Goal: Transaction & Acquisition: Purchase product/service

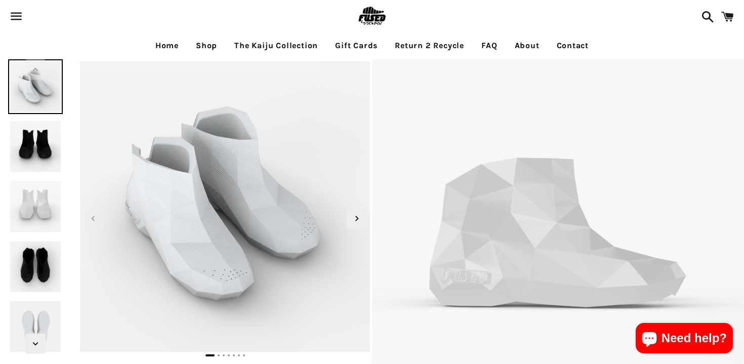
select select "**********"
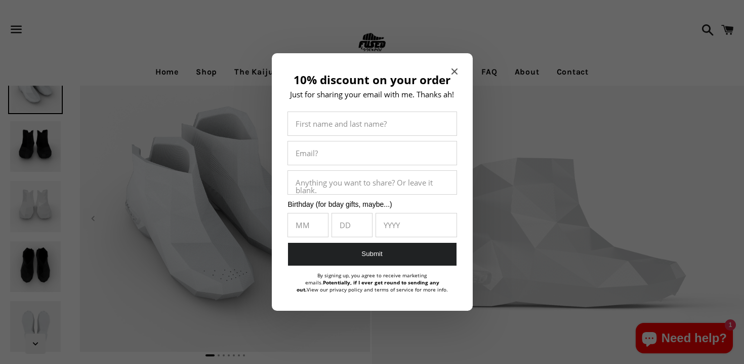
click at [455, 73] on icon "Close modal" at bounding box center [455, 71] width 6 height 6
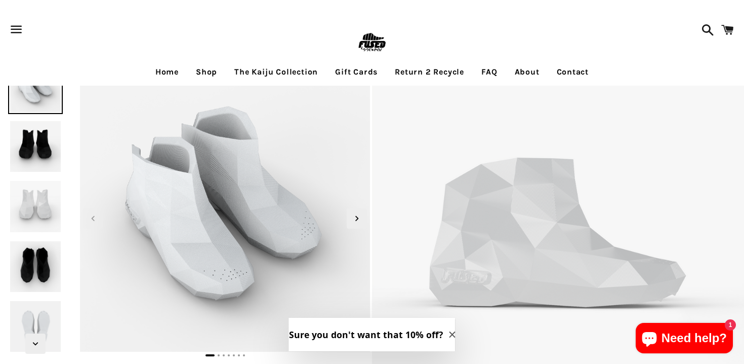
click at [55, 153] on img at bounding box center [35, 146] width 55 height 55
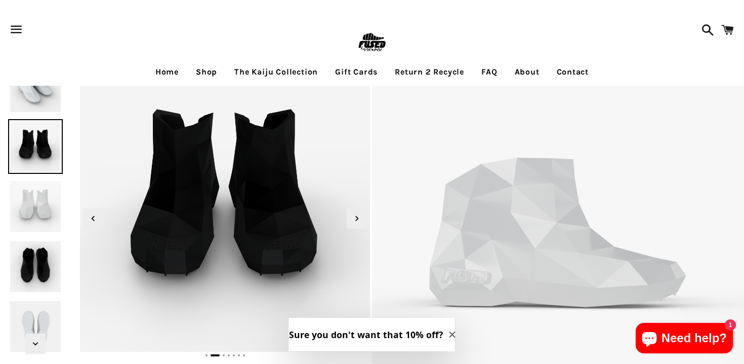
click at [35, 198] on img at bounding box center [35, 206] width 55 height 55
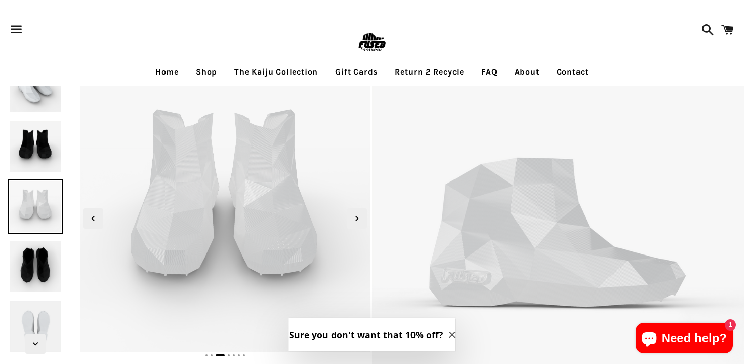
click at [29, 259] on img at bounding box center [35, 266] width 55 height 55
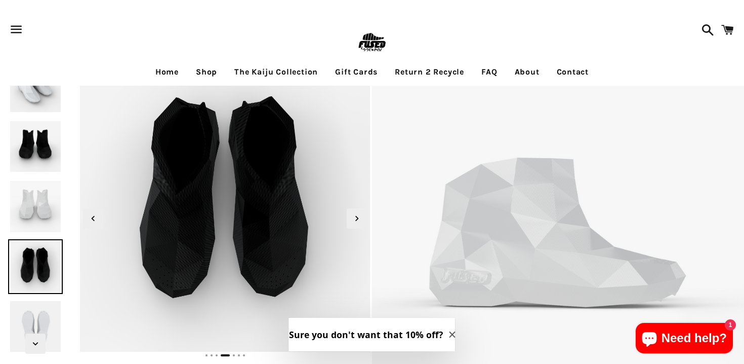
click at [34, 329] on img at bounding box center [35, 326] width 55 height 55
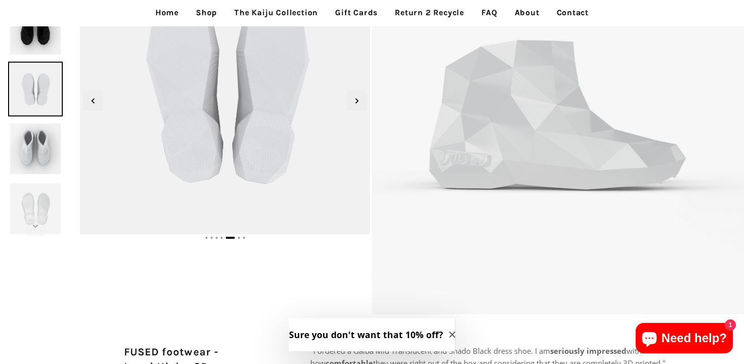
scroll to position [121, 0]
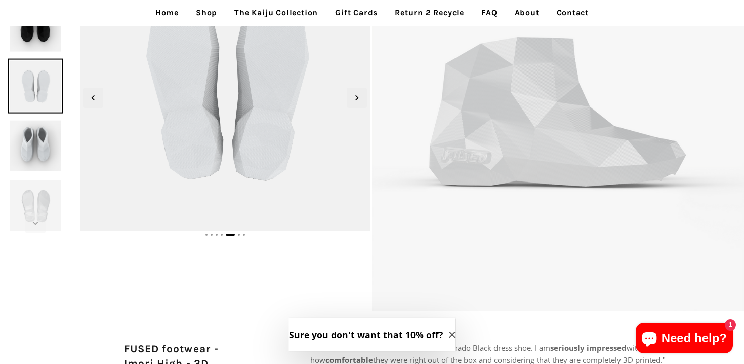
click at [43, 141] on img at bounding box center [35, 145] width 55 height 55
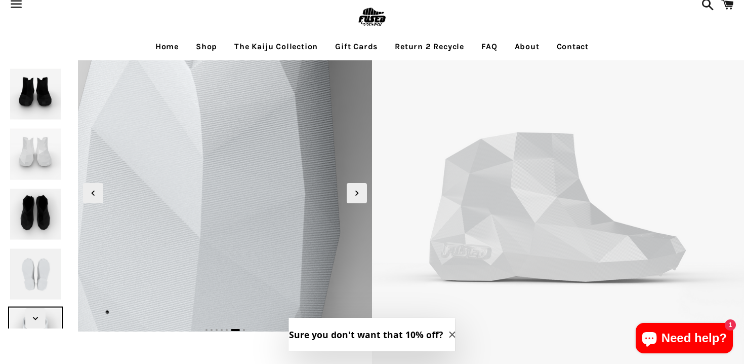
scroll to position [0, 0]
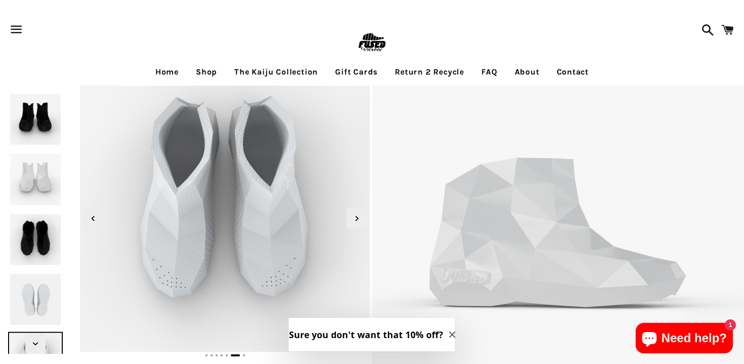
click at [42, 120] on img at bounding box center [35, 119] width 55 height 55
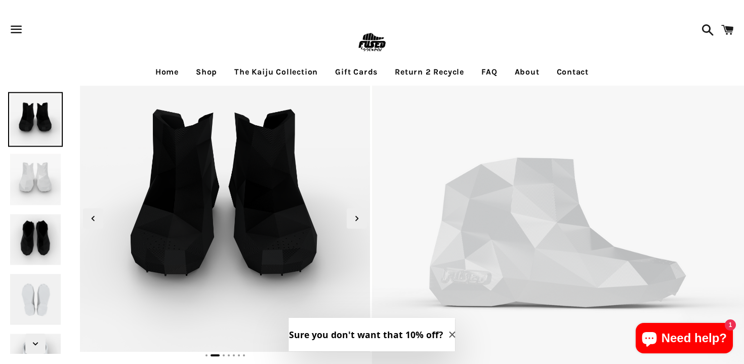
click at [44, 183] on img at bounding box center [35, 179] width 55 height 55
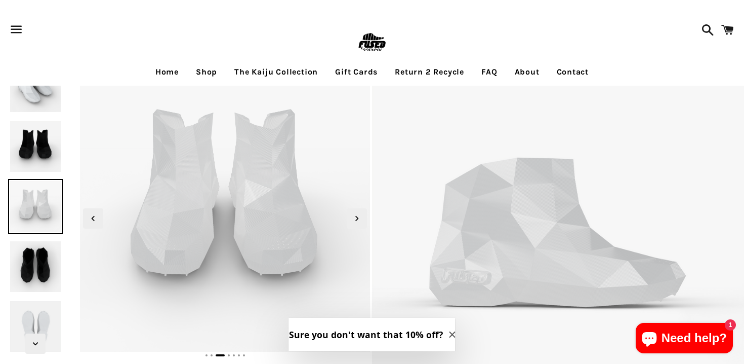
click at [43, 96] on img at bounding box center [35, 86] width 55 height 55
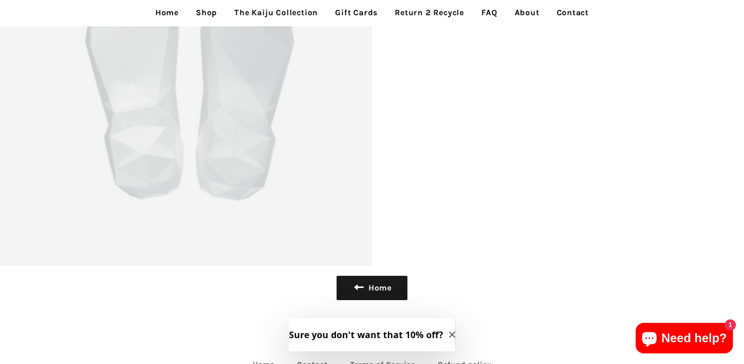
scroll to position [4445, 0]
